Goal: Information Seeking & Learning: Learn about a topic

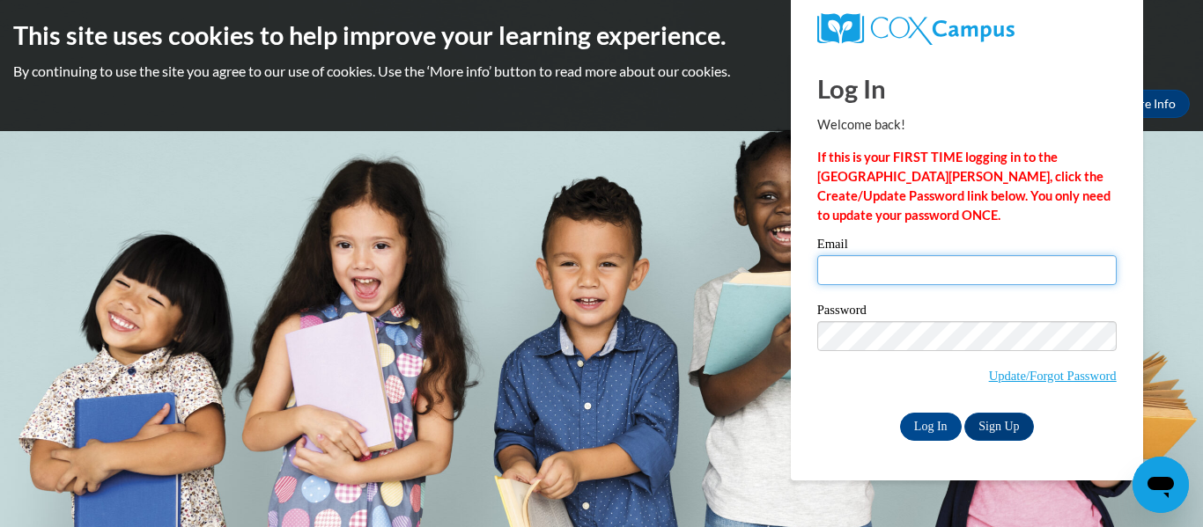
click at [906, 270] on input "Email" at bounding box center [966, 270] width 299 height 30
click at [1192, 345] on body "This site uses cookies to help improve your learning experience. By continuing …" at bounding box center [601, 263] width 1203 height 527
click at [879, 261] on input "Email" at bounding box center [966, 270] width 299 height 30
type input "marisa.s.severin@gmail.com"
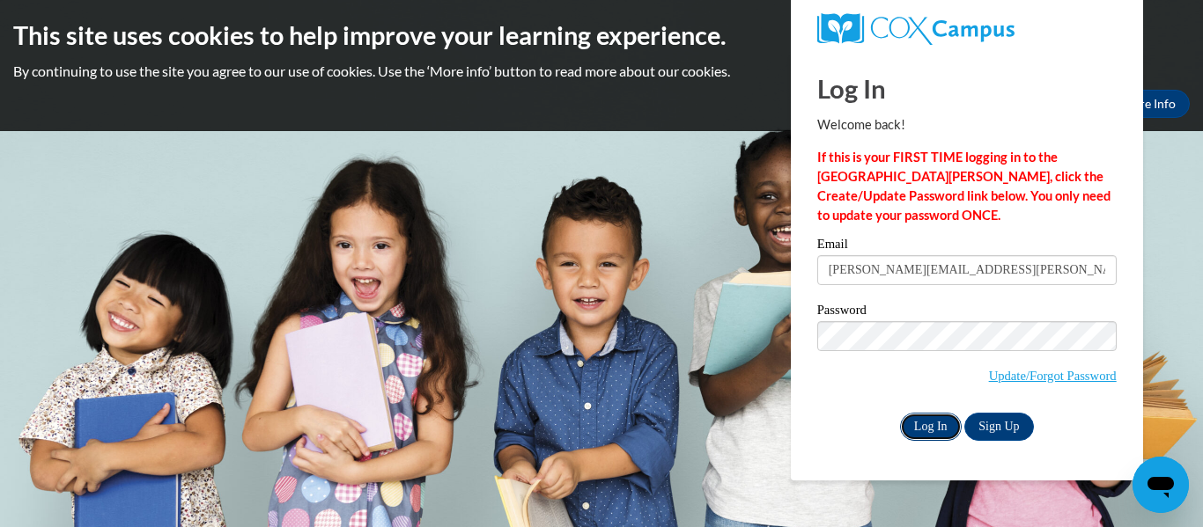
click at [943, 425] on input "Log In" at bounding box center [931, 427] width 62 height 28
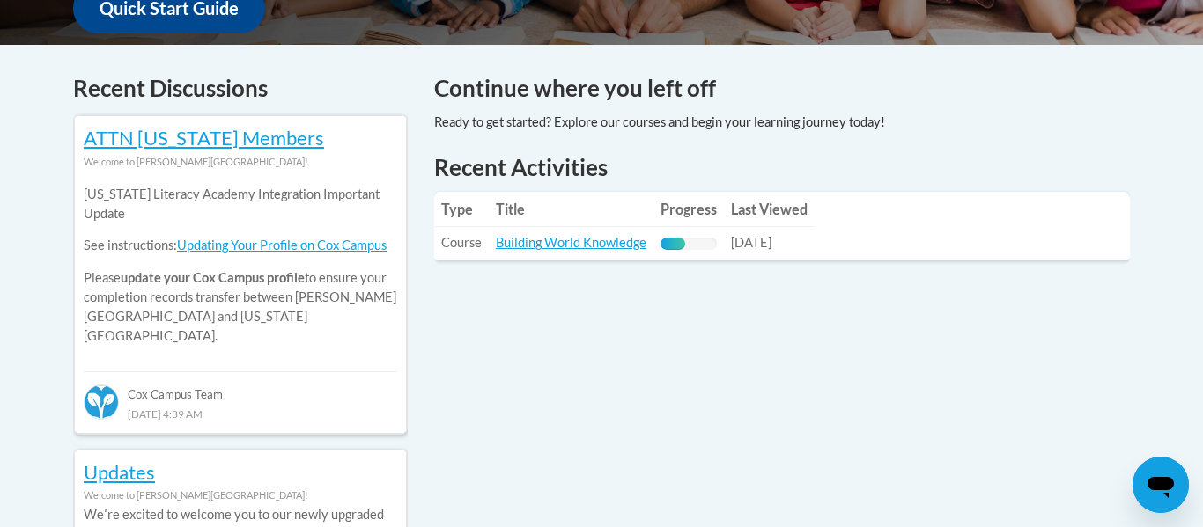
scroll to position [740, 0]
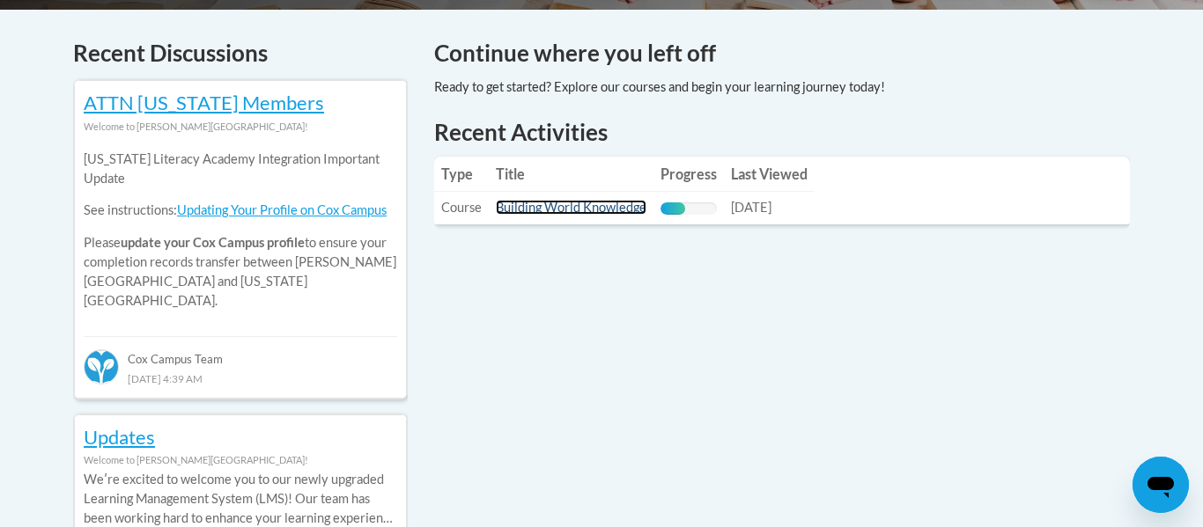
click at [578, 206] on link "Building World Knowledge" at bounding box center [571, 207] width 151 height 15
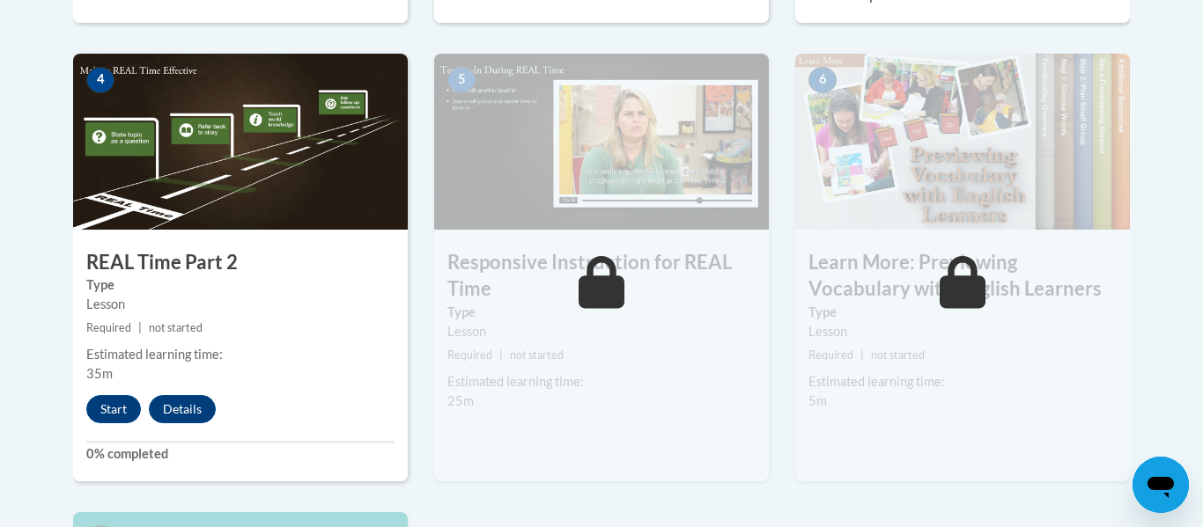
scroll to position [1021, 0]
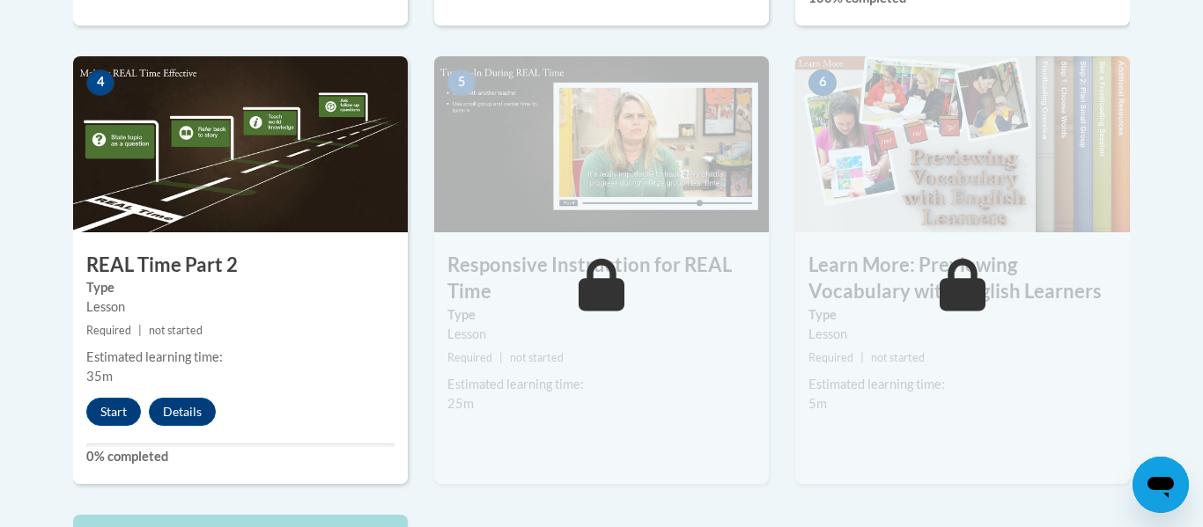
click at [412, 402] on div "4 REAL Time Part 2 Type Lesson Required | not started Estimated learning time: …" at bounding box center [240, 285] width 361 height 459
click at [106, 416] on button "Start" at bounding box center [113, 412] width 55 height 28
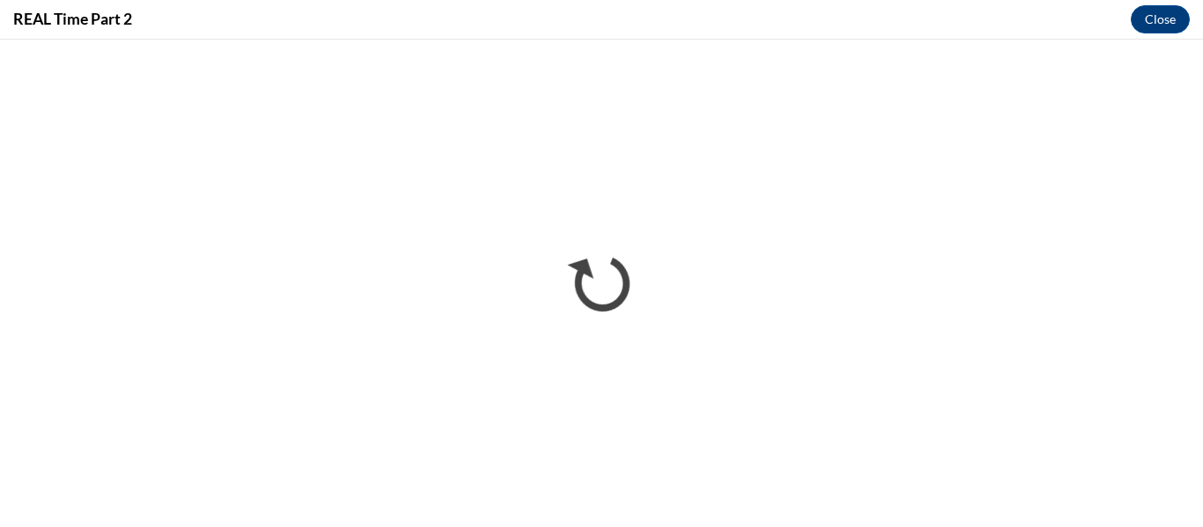
scroll to position [0, 0]
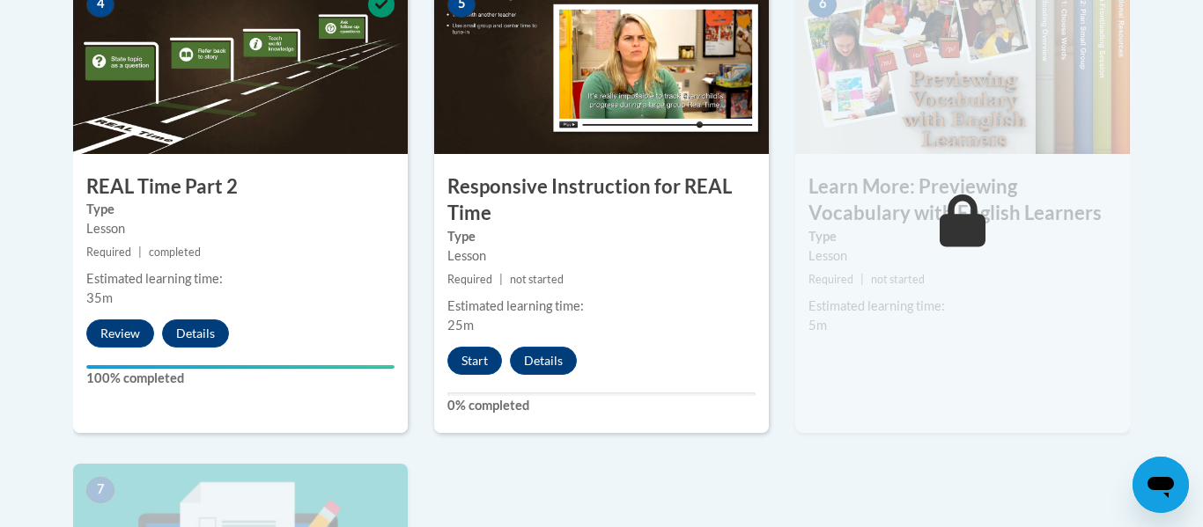
scroll to position [1099, 0]
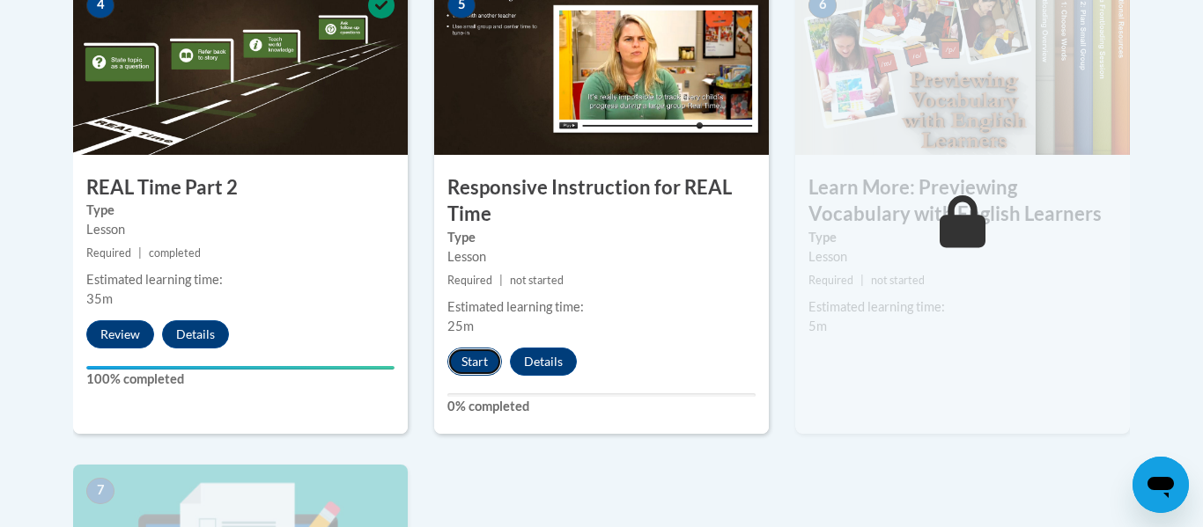
click at [467, 364] on button "Start" at bounding box center [474, 362] width 55 height 28
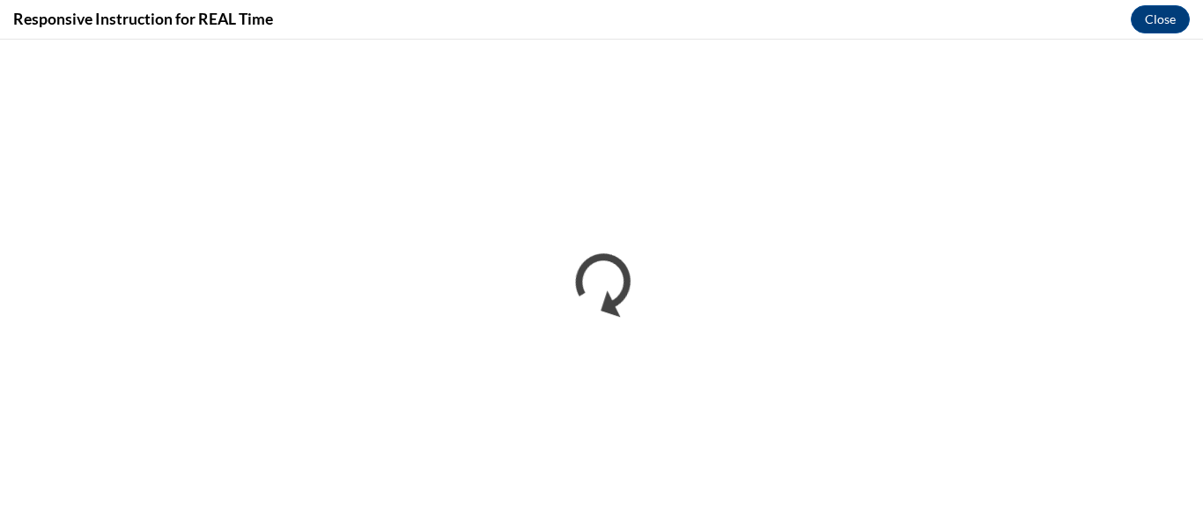
scroll to position [0, 0]
click at [1167, 26] on button "Close" at bounding box center [1159, 19] width 59 height 28
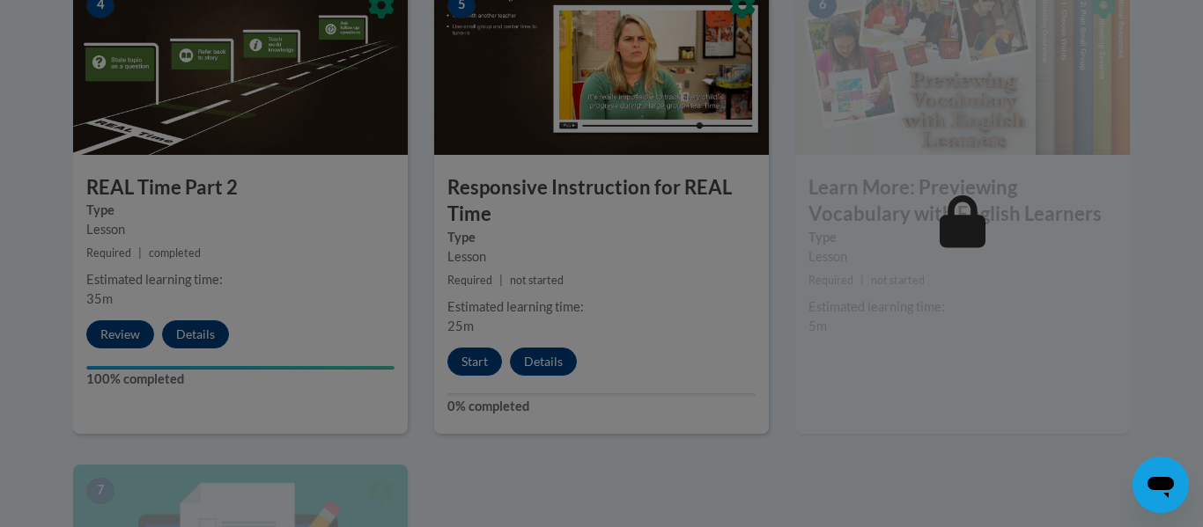
click at [239, 199] on div at bounding box center [601, 263] width 1203 height 527
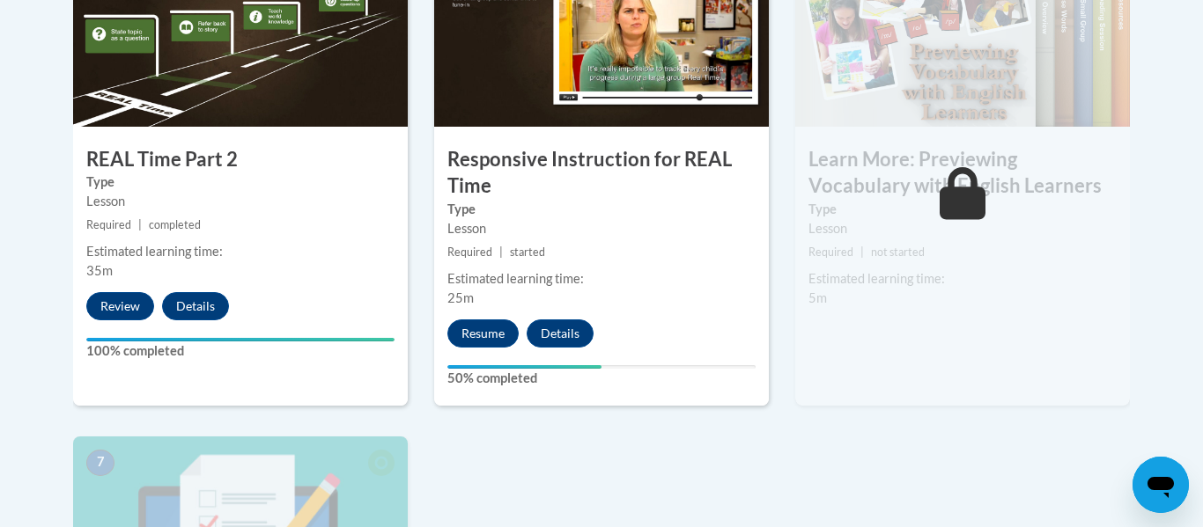
scroll to position [1120, 0]
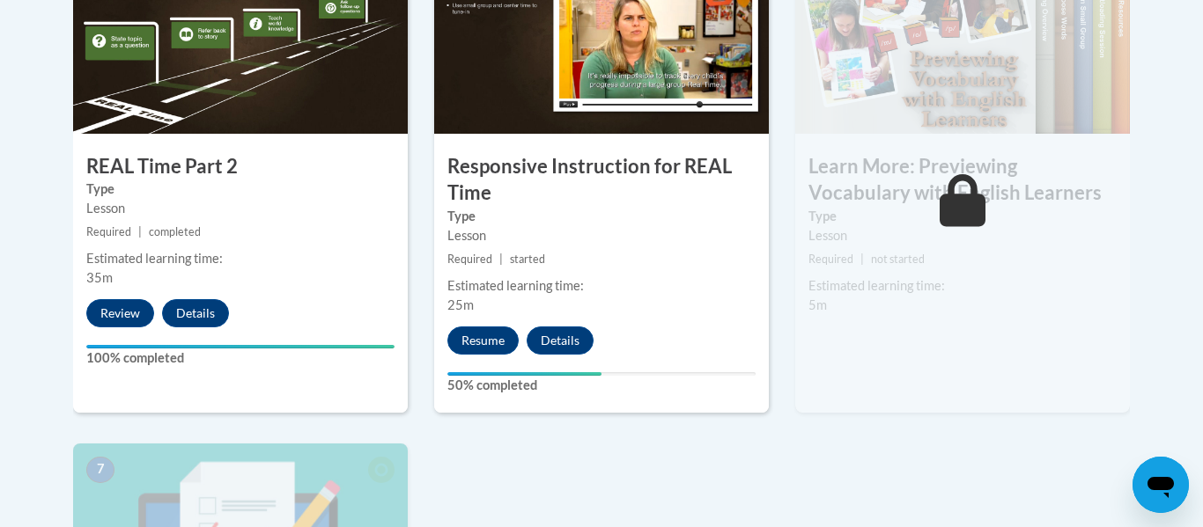
click at [241, 110] on img at bounding box center [240, 46] width 335 height 176
click at [198, 310] on button "Details" at bounding box center [195, 313] width 67 height 28
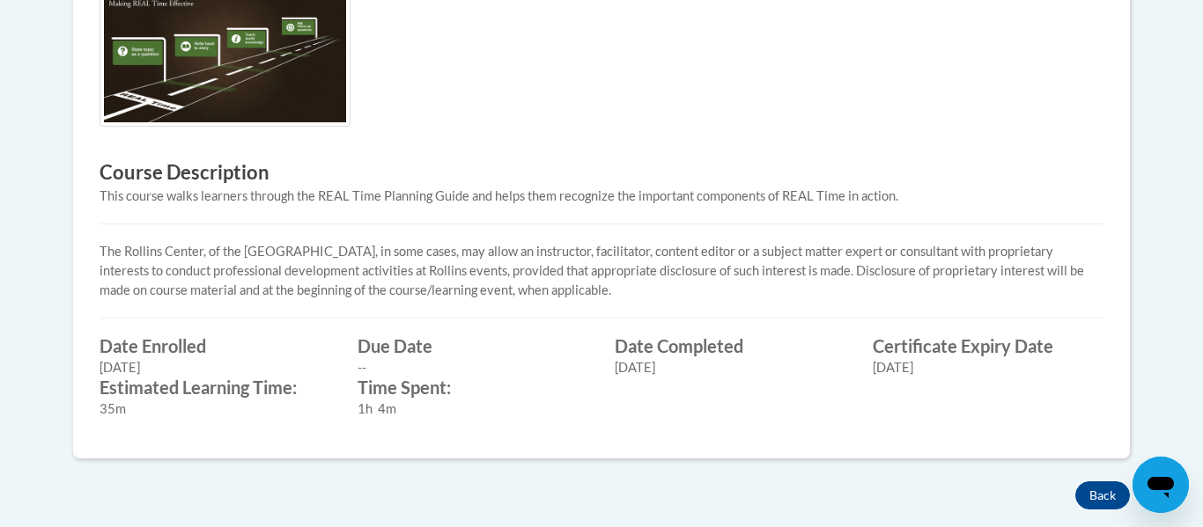
scroll to position [626, 0]
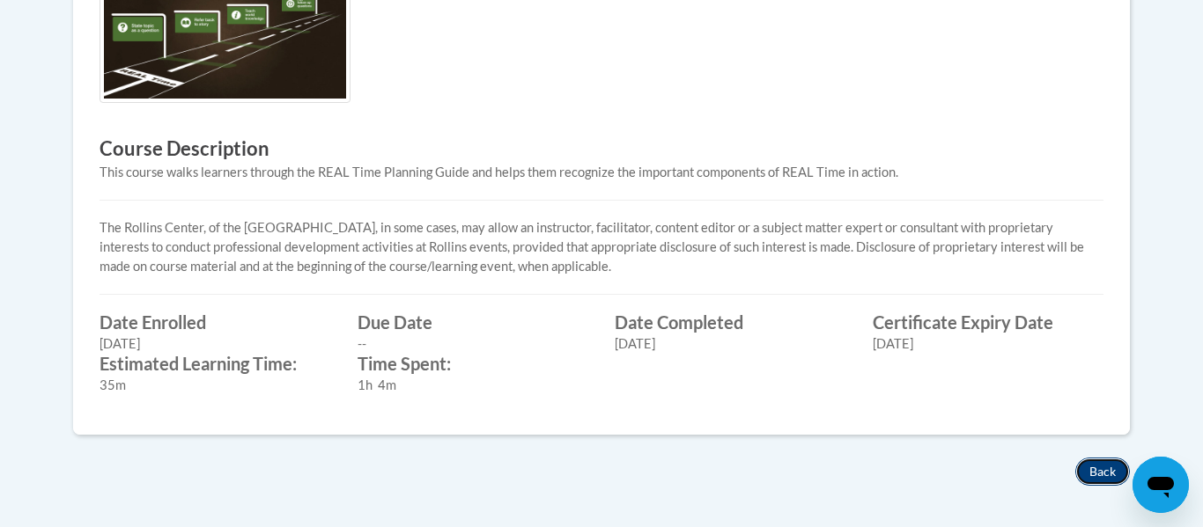
click at [1108, 473] on button "Back" at bounding box center [1102, 472] width 55 height 28
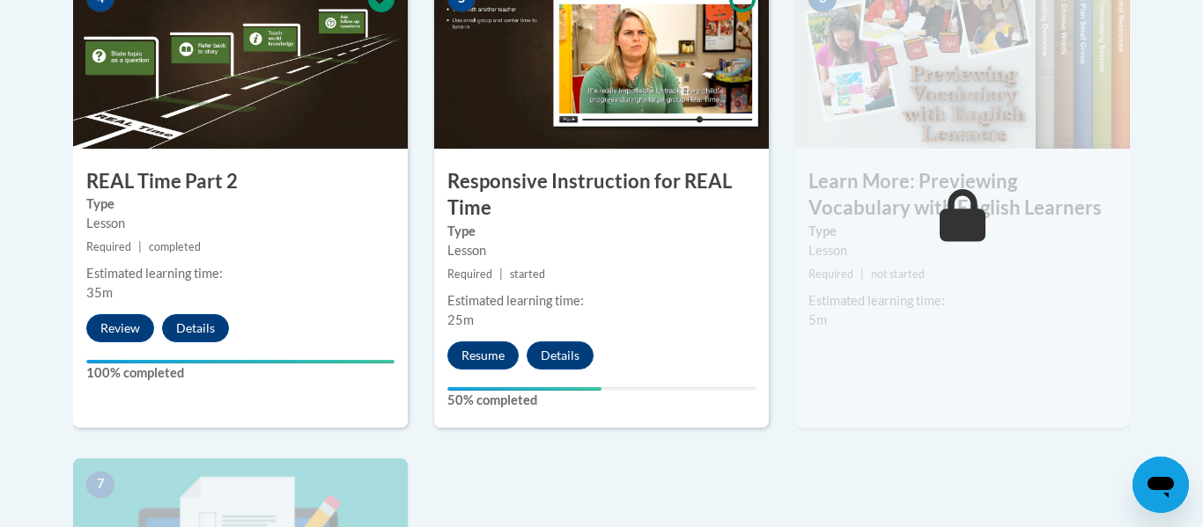
scroll to position [1103, 0]
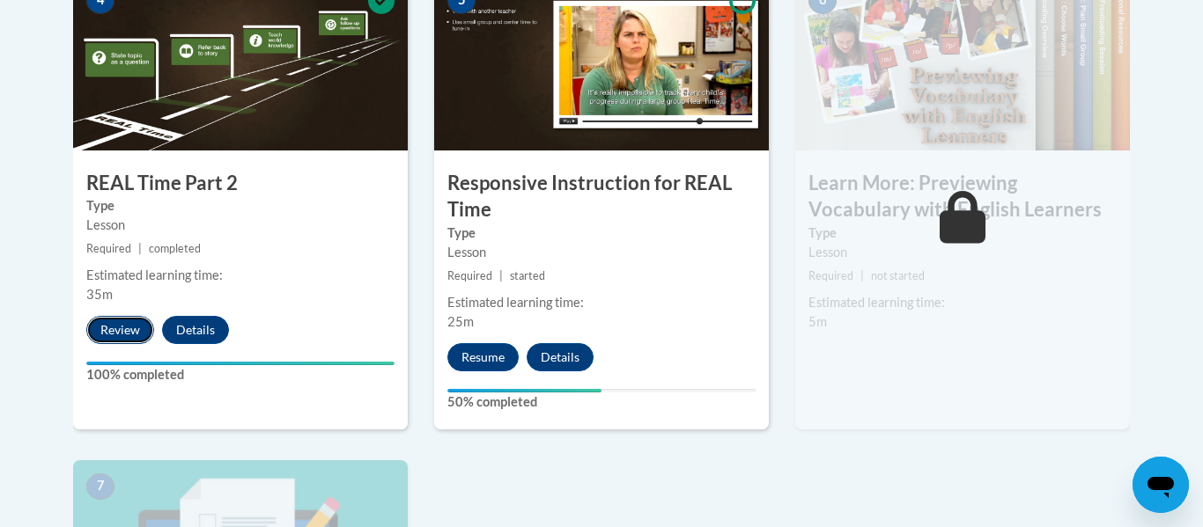
click at [118, 330] on button "Review" at bounding box center [120, 330] width 68 height 28
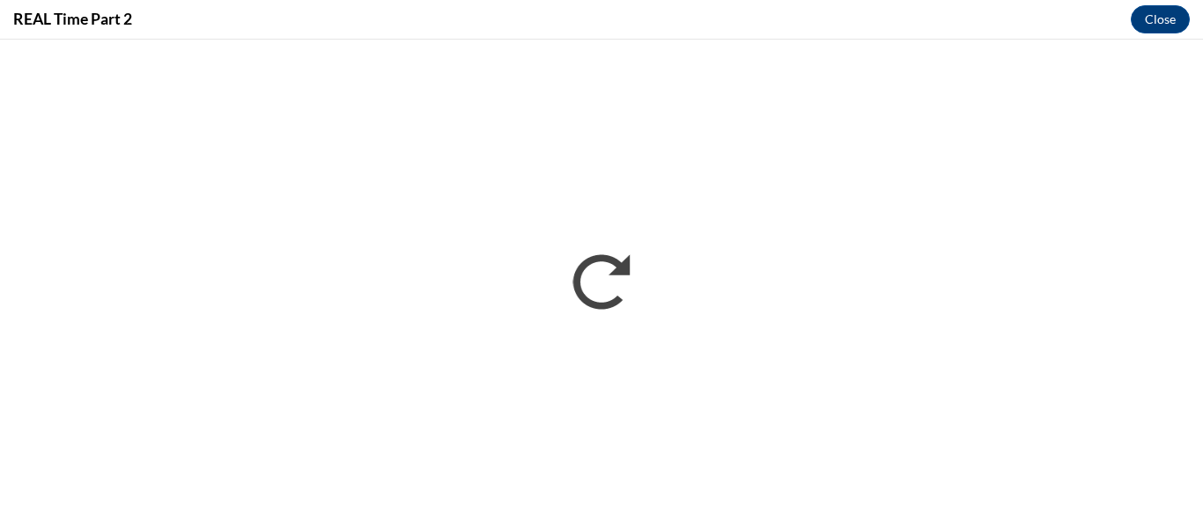
scroll to position [0, 0]
click at [1162, 23] on button "Close" at bounding box center [1159, 19] width 59 height 28
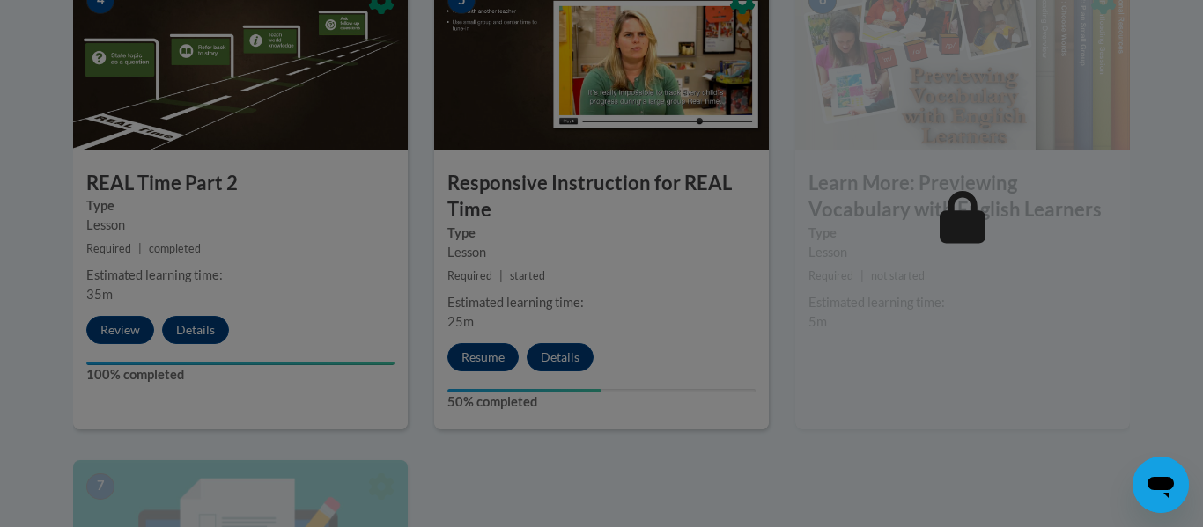
click at [497, 362] on div at bounding box center [601, 263] width 1203 height 527
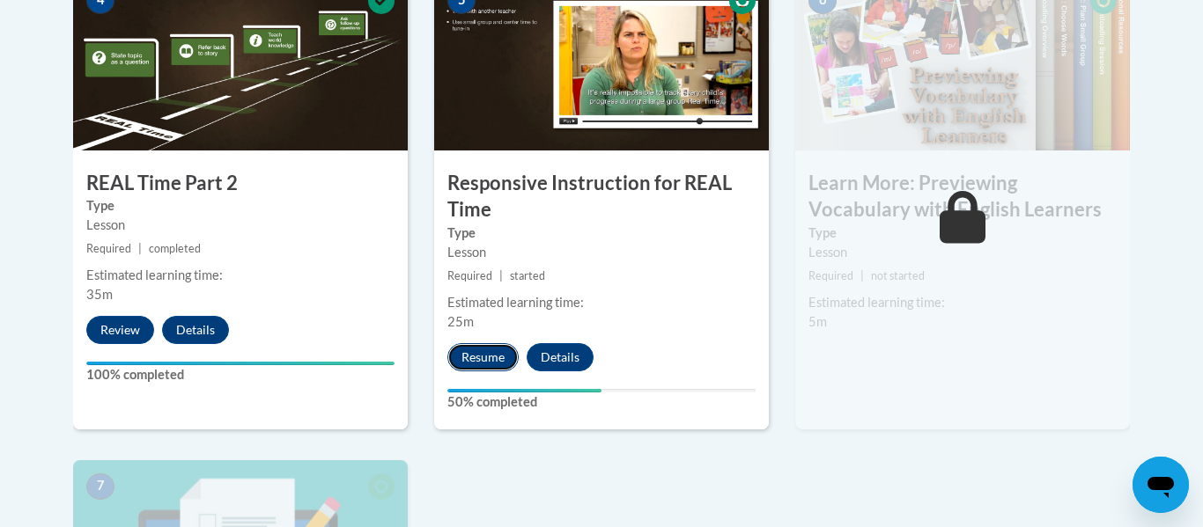
click at [496, 362] on button "Resume" at bounding box center [482, 357] width 71 height 28
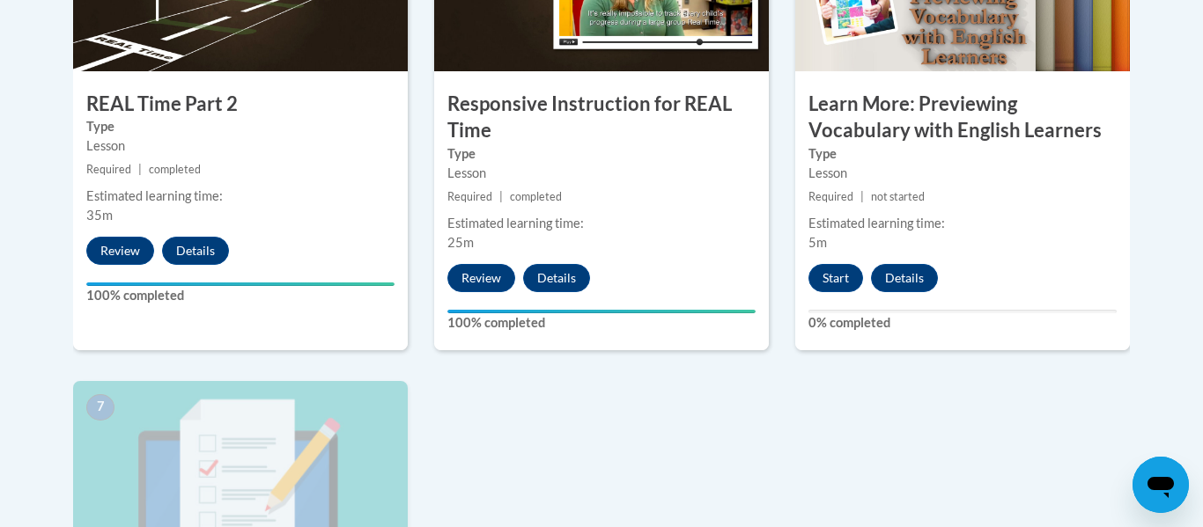
scroll to position [1175, 0]
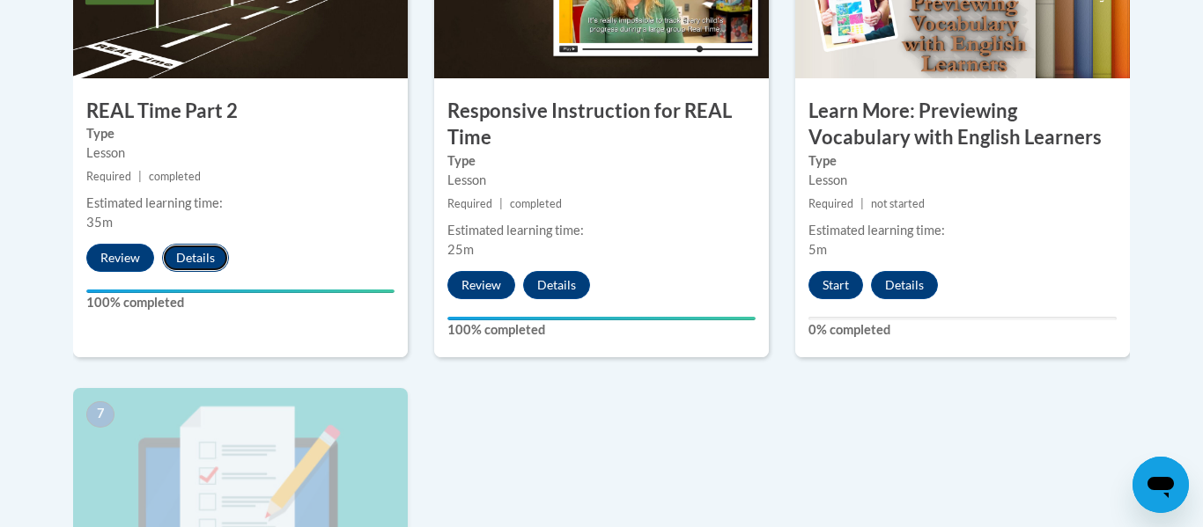
click at [195, 255] on button "Details" at bounding box center [195, 258] width 67 height 28
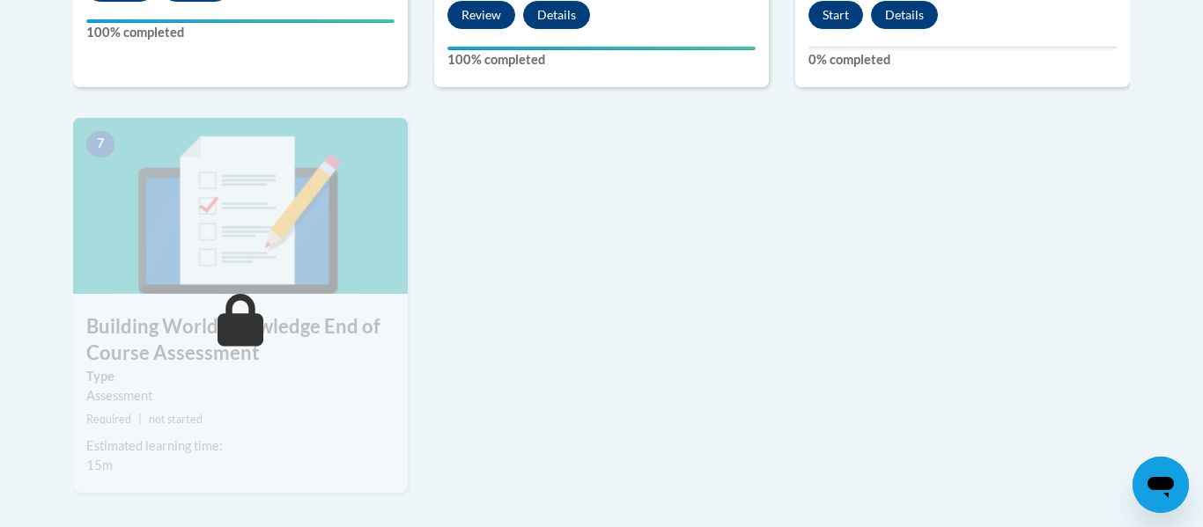
scroll to position [1175, 0]
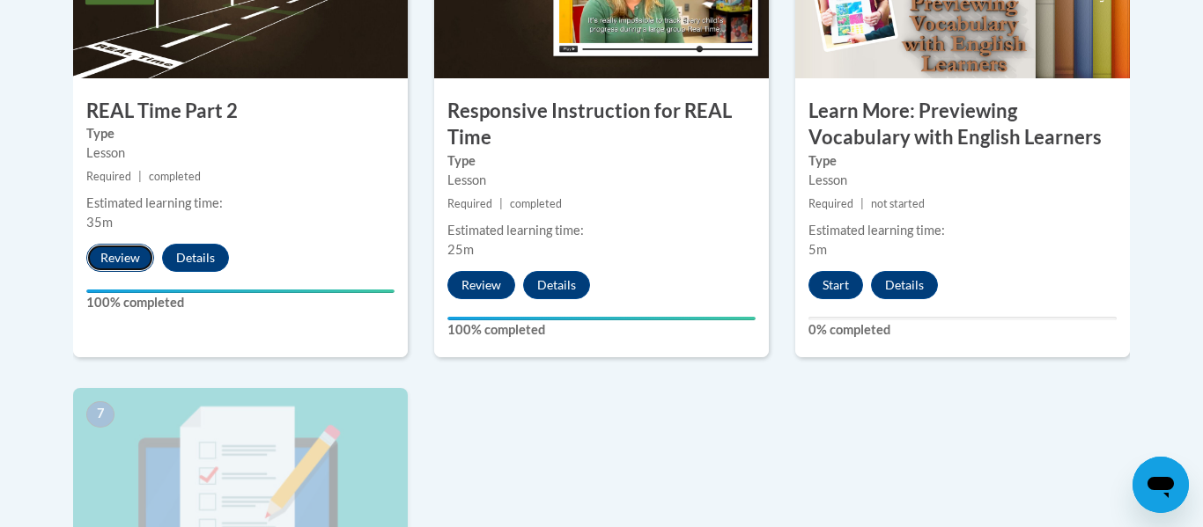
click at [104, 248] on button "Review" at bounding box center [120, 258] width 68 height 28
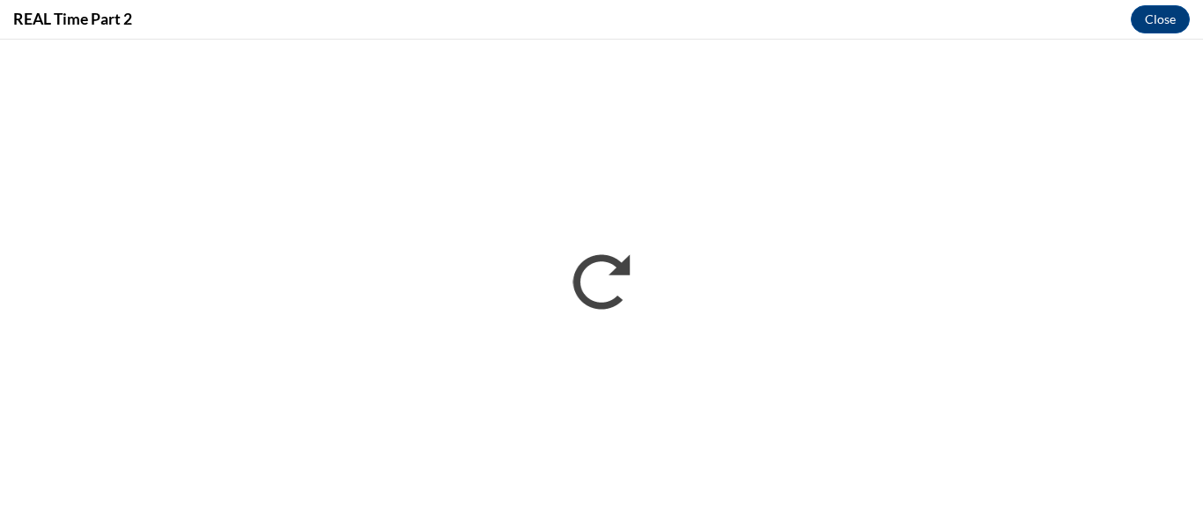
scroll to position [0, 0]
click at [1162, 19] on button "Close" at bounding box center [1159, 19] width 59 height 28
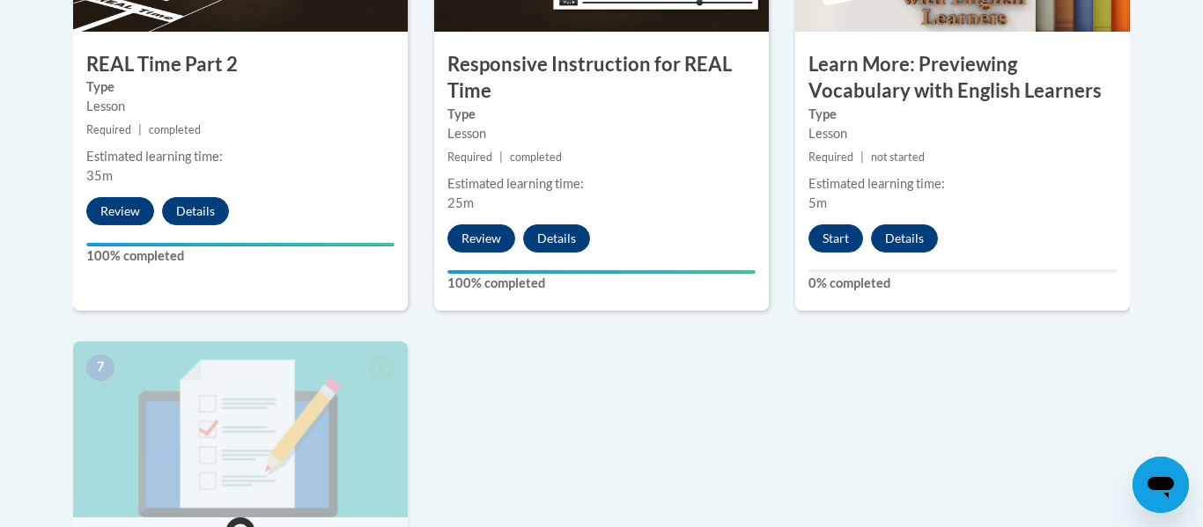
scroll to position [1216, 0]
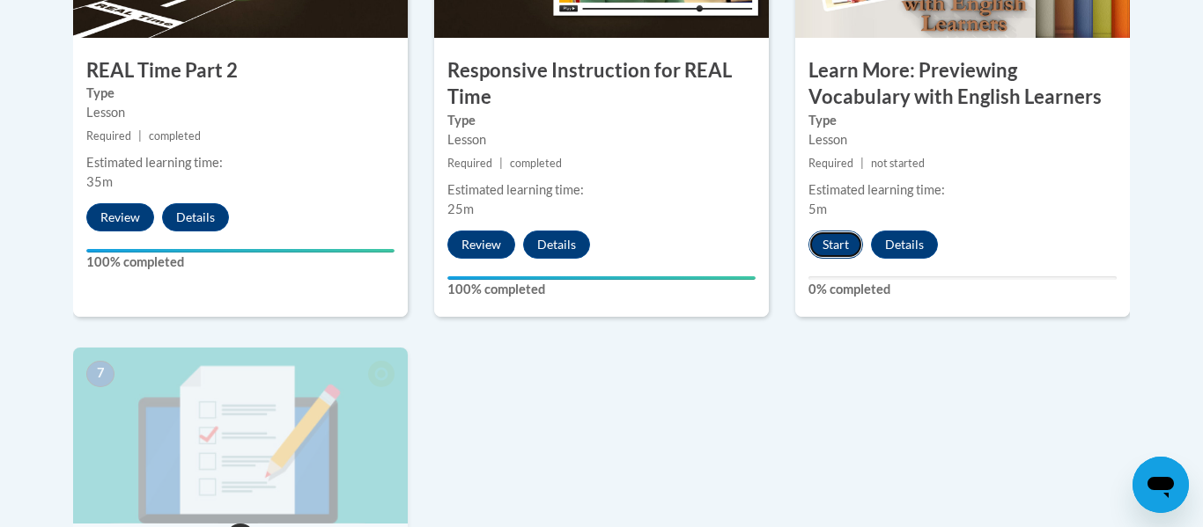
click at [830, 252] on button "Start" at bounding box center [835, 245] width 55 height 28
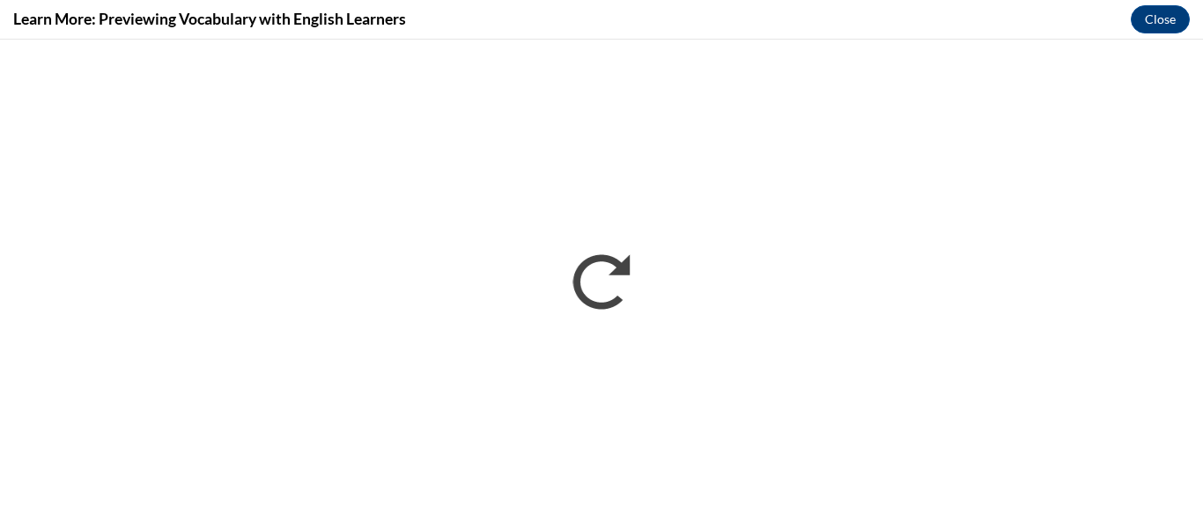
scroll to position [0, 0]
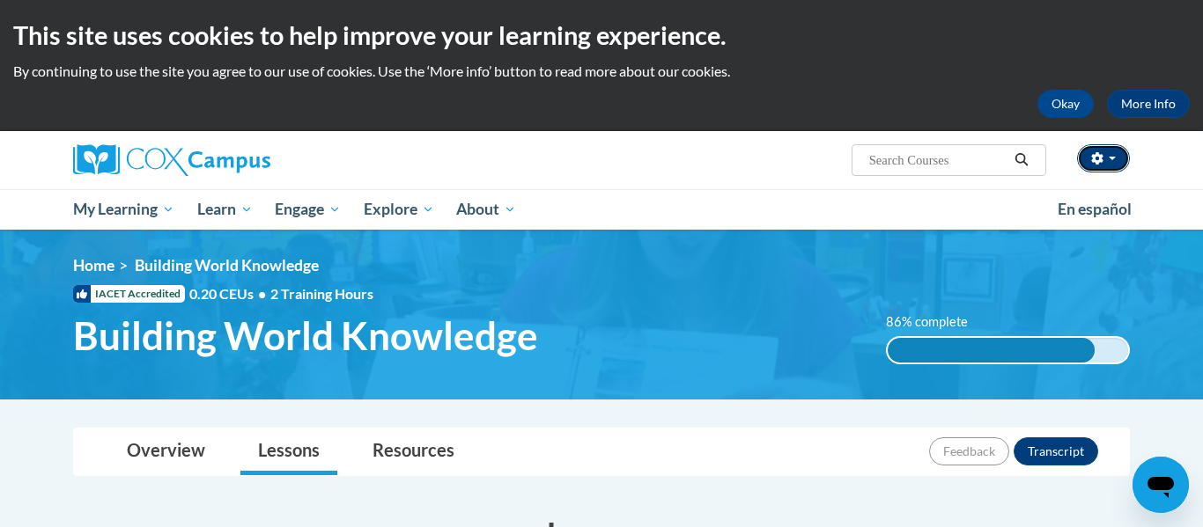
click at [1111, 157] on span "button" at bounding box center [1111, 159] width 7 height 4
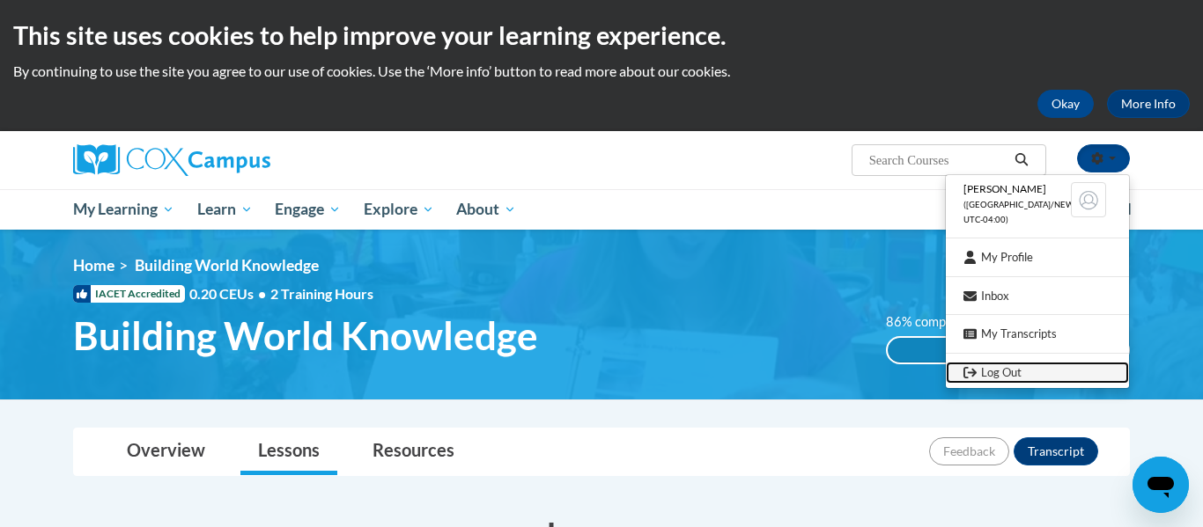
click at [998, 375] on link "Log Out" at bounding box center [1037, 373] width 183 height 22
